Goal: Obtain resource: Obtain resource

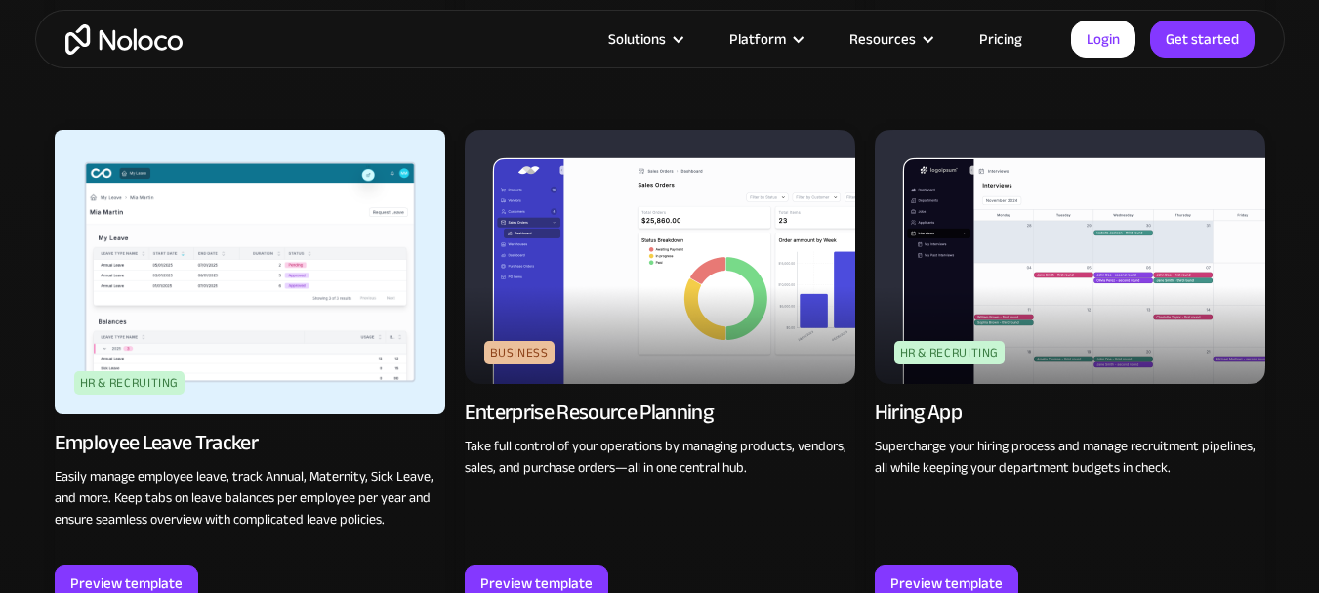
scroll to position [2384, 0]
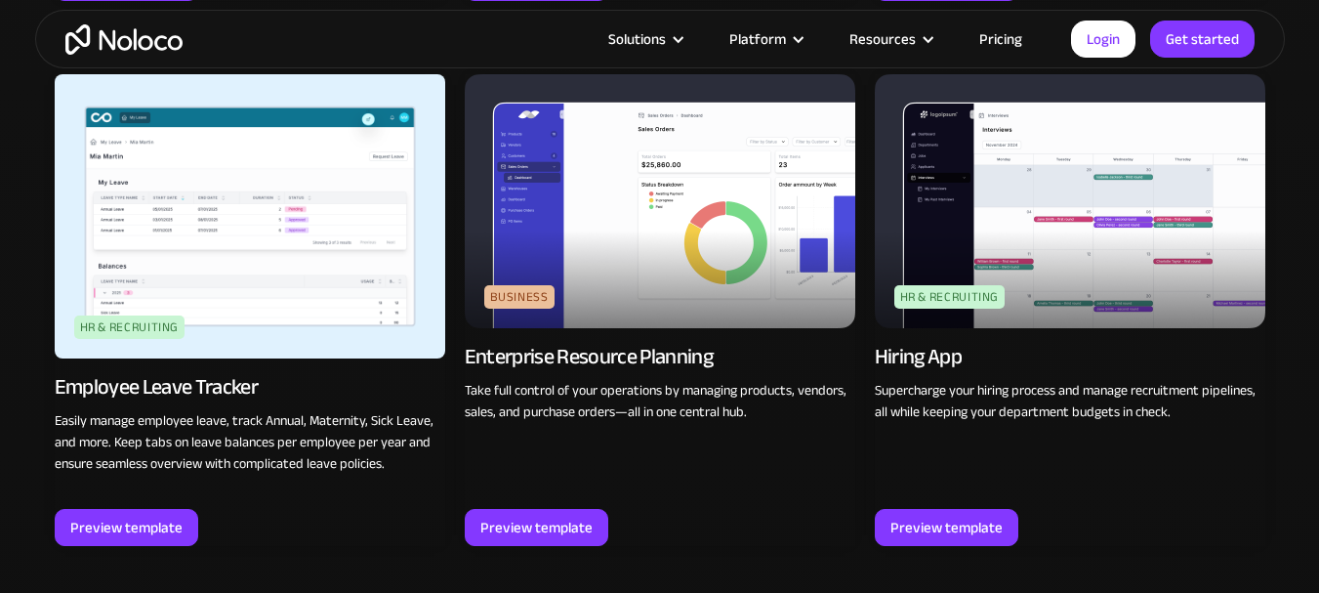
click at [699, 272] on img at bounding box center [660, 201] width 391 height 254
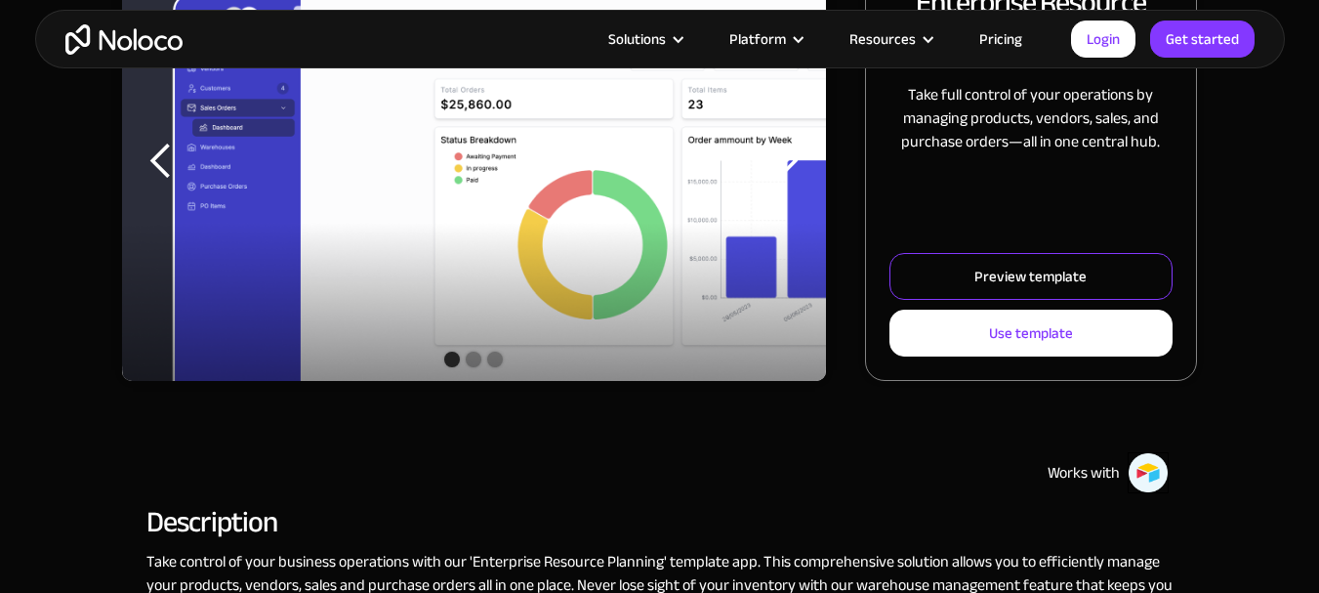
click at [1037, 285] on div "Preview template" at bounding box center [1030, 276] width 112 height 25
